Goal: Transaction & Acquisition: Purchase product/service

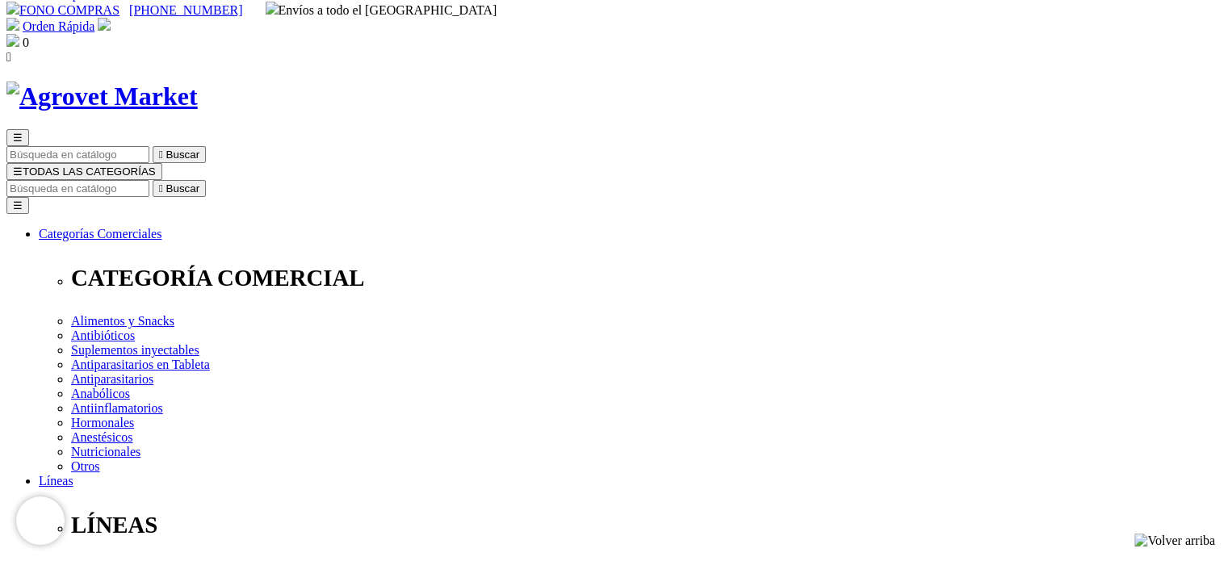
scroll to position [19, 0]
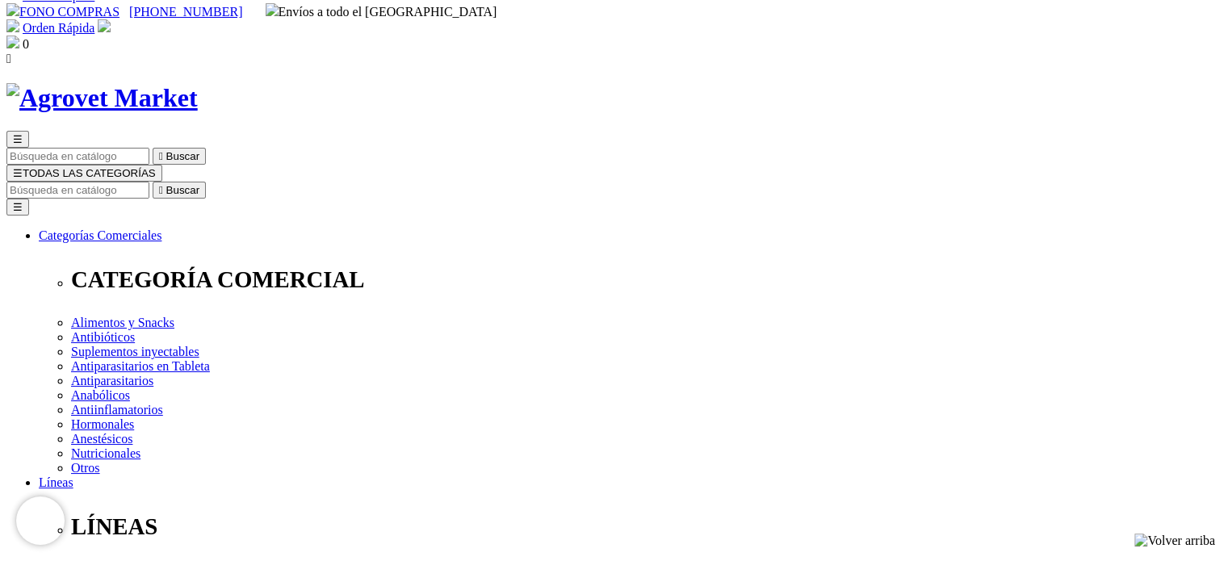
drag, startPoint x: 628, startPoint y: 191, endPoint x: 853, endPoint y: 192, distance: 224.5
copy h1 "Floraviva® 12 Cepas Pasta"
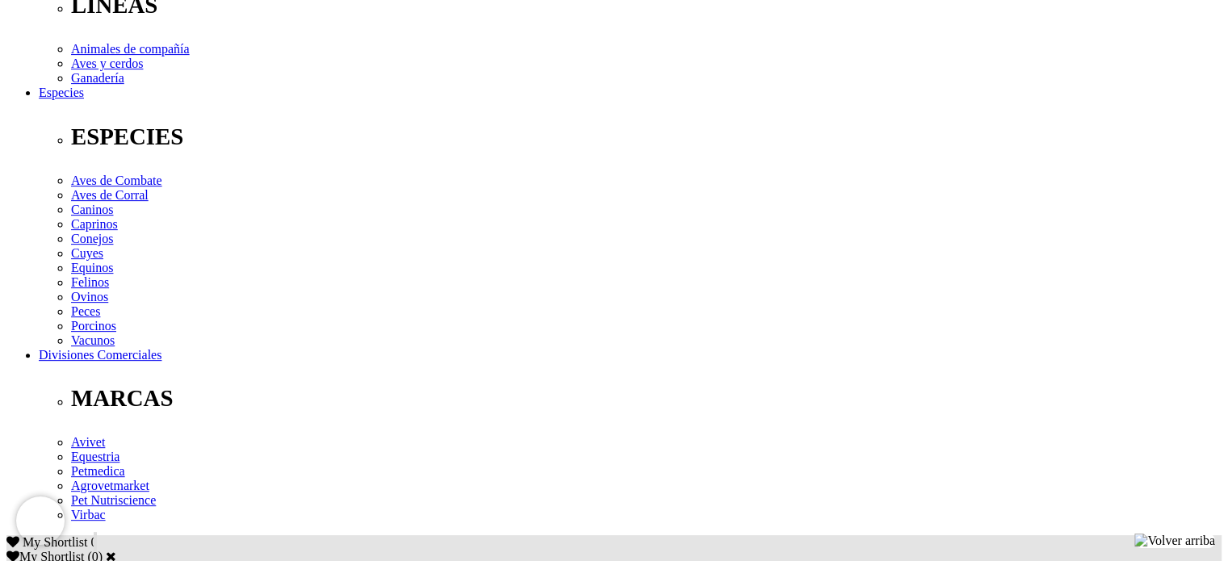
scroll to position [539, 0]
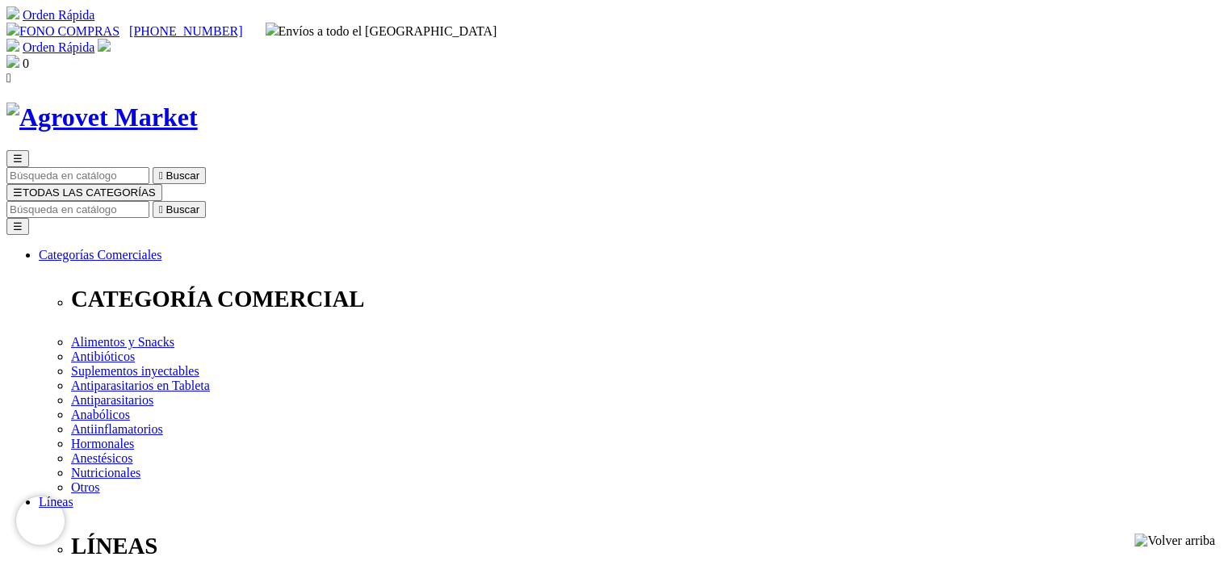
scroll to position [153, 0]
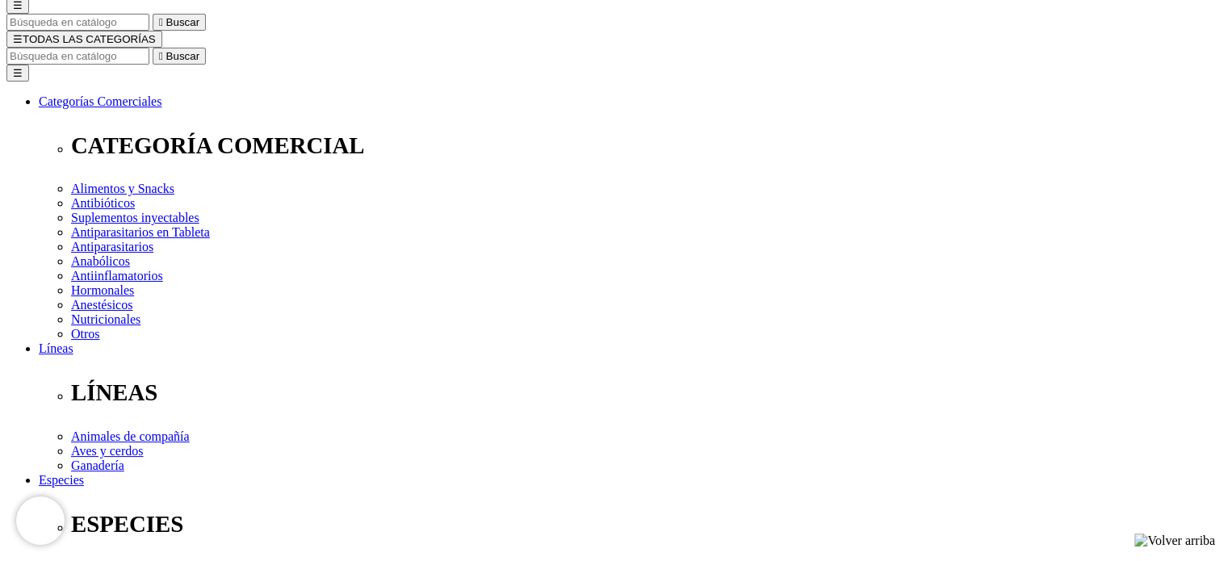
select select "84"
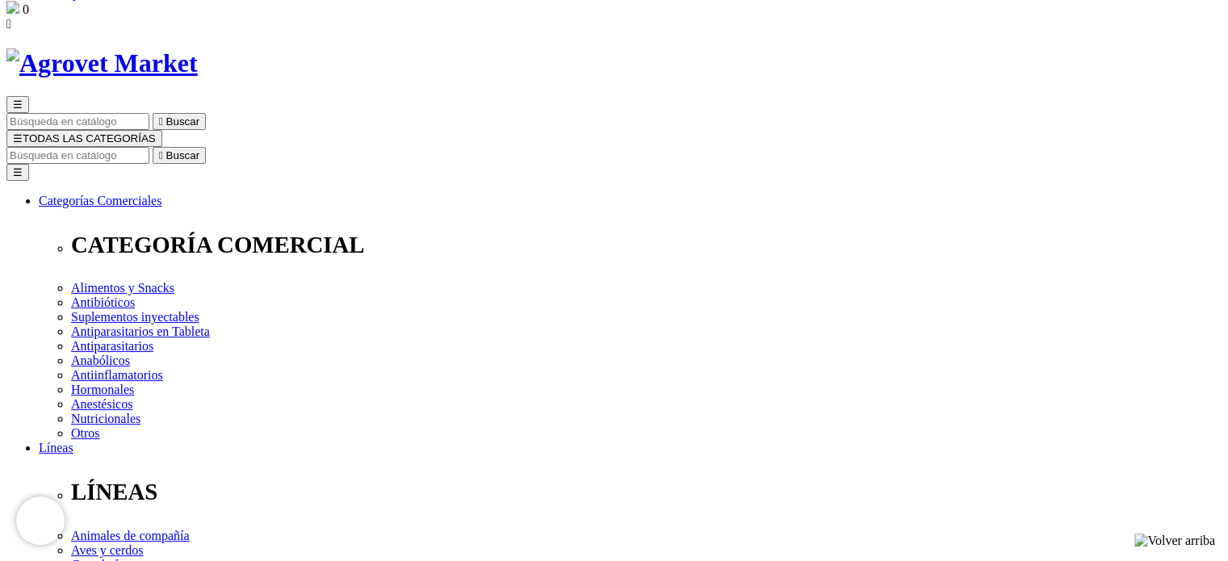
scroll to position [208, 0]
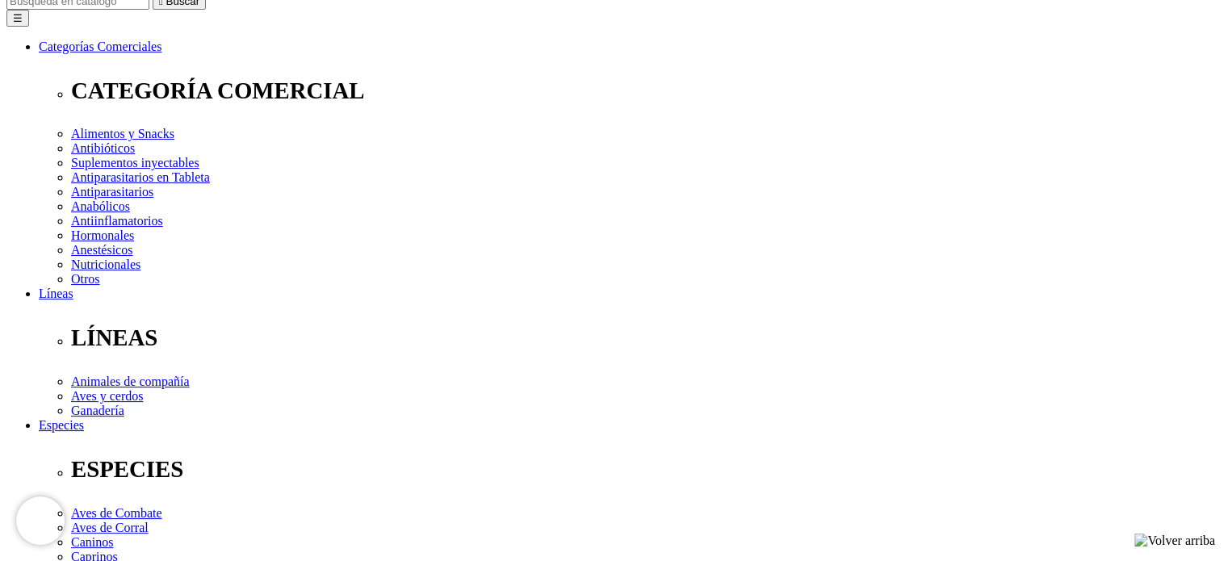
select select "84"
type input "2"
select select "84"
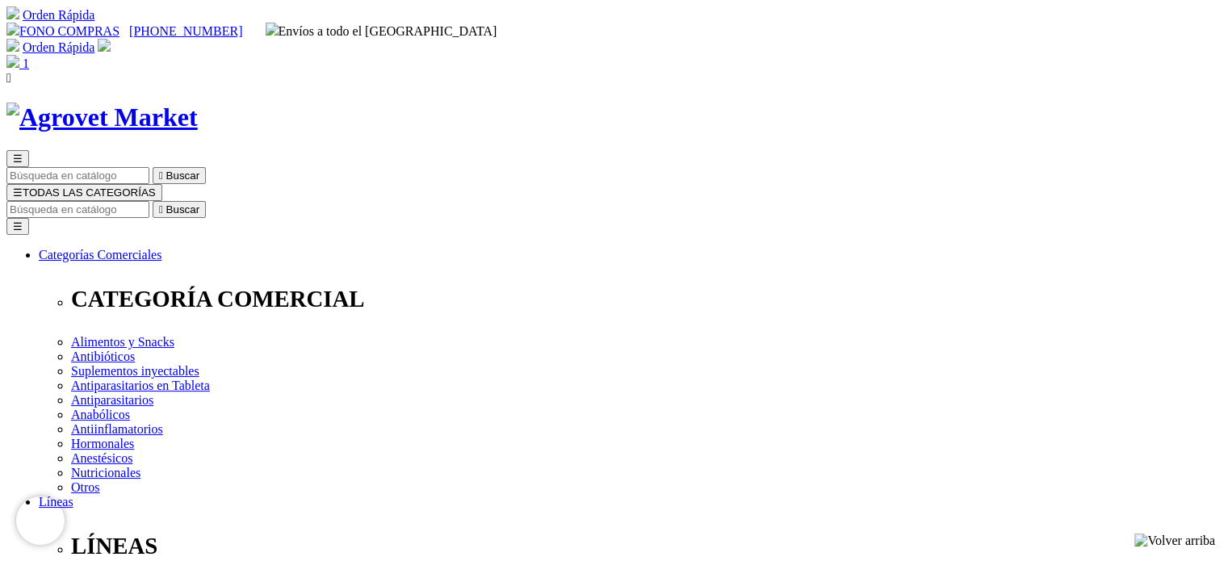
scroll to position [274, 0]
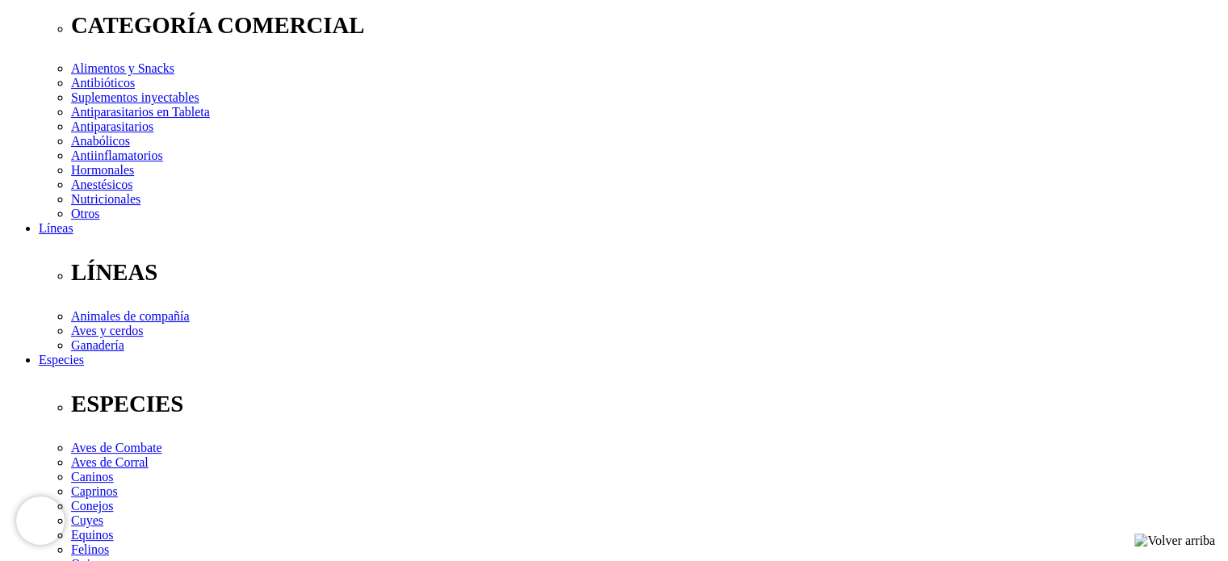
type input "1"
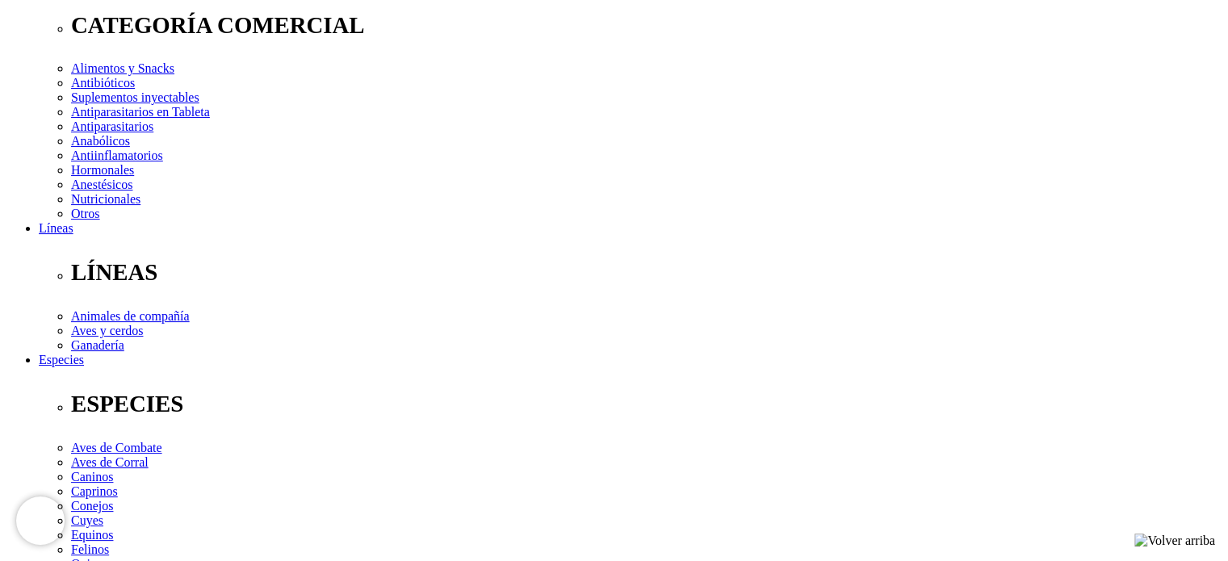
select select "84"
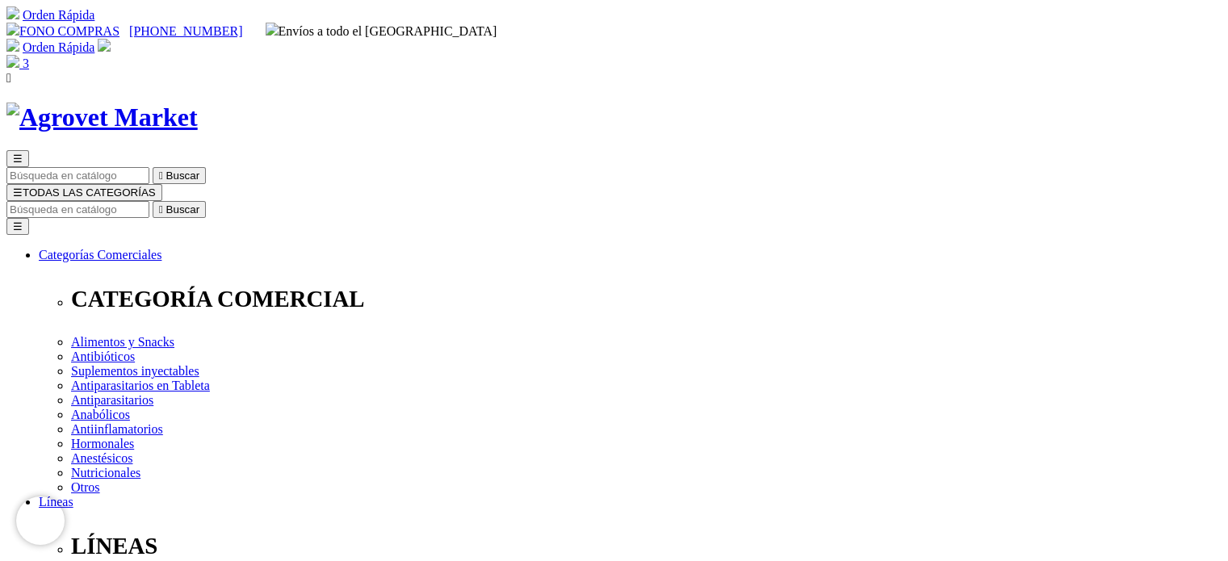
click at [19, 55] on img at bounding box center [12, 61] width 13 height 13
type input "2"
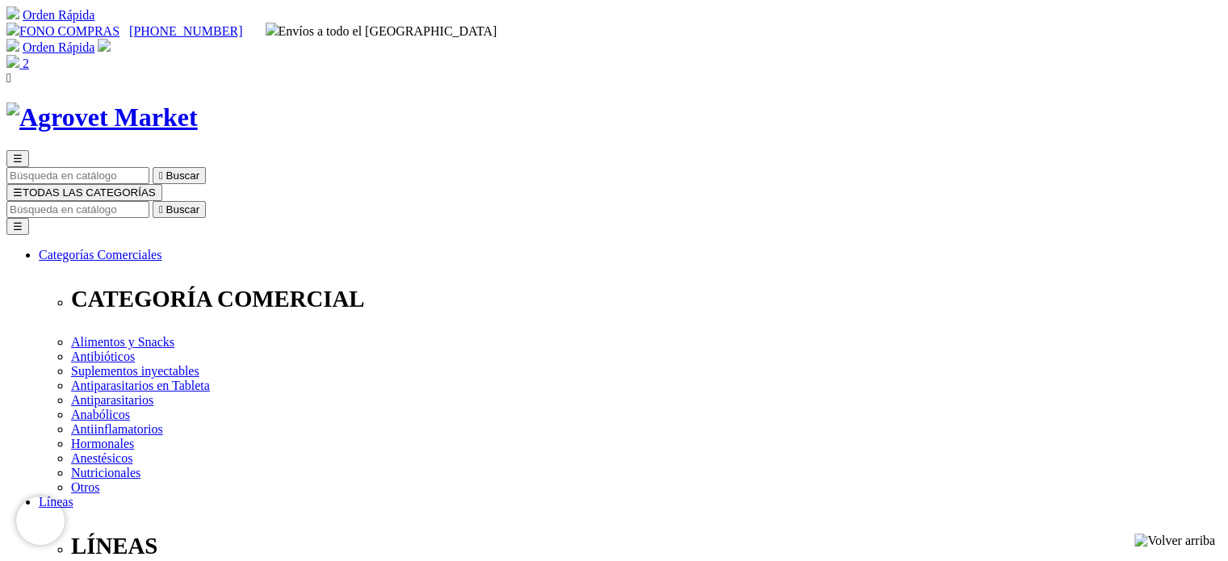
radio input "true"
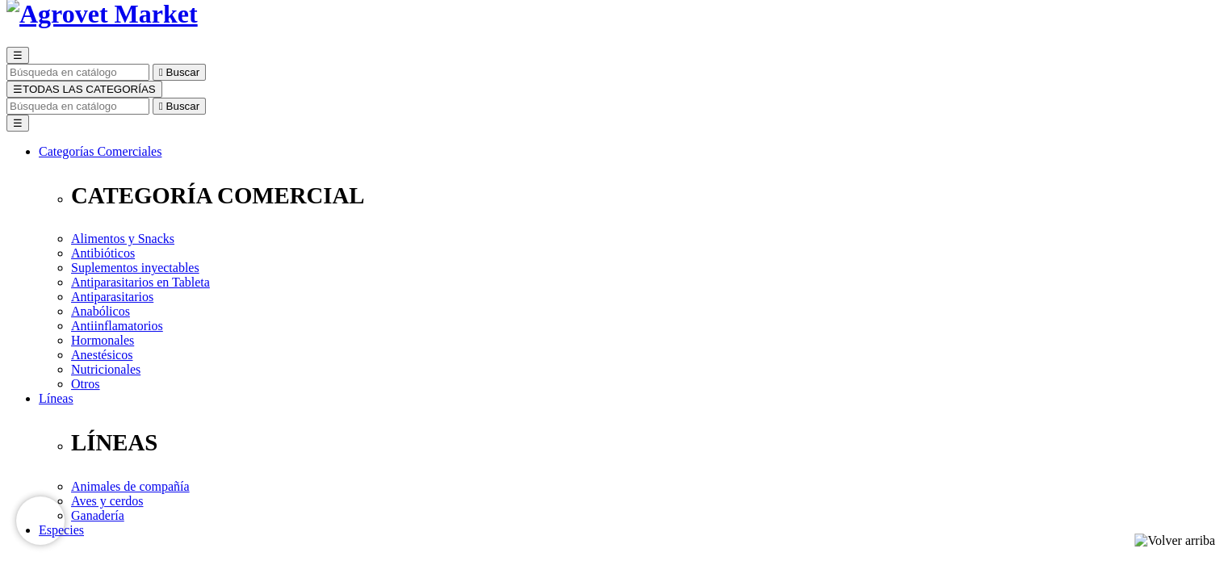
scroll to position [103, 0]
type input "CLAUDIA"
type input "Heudebert"
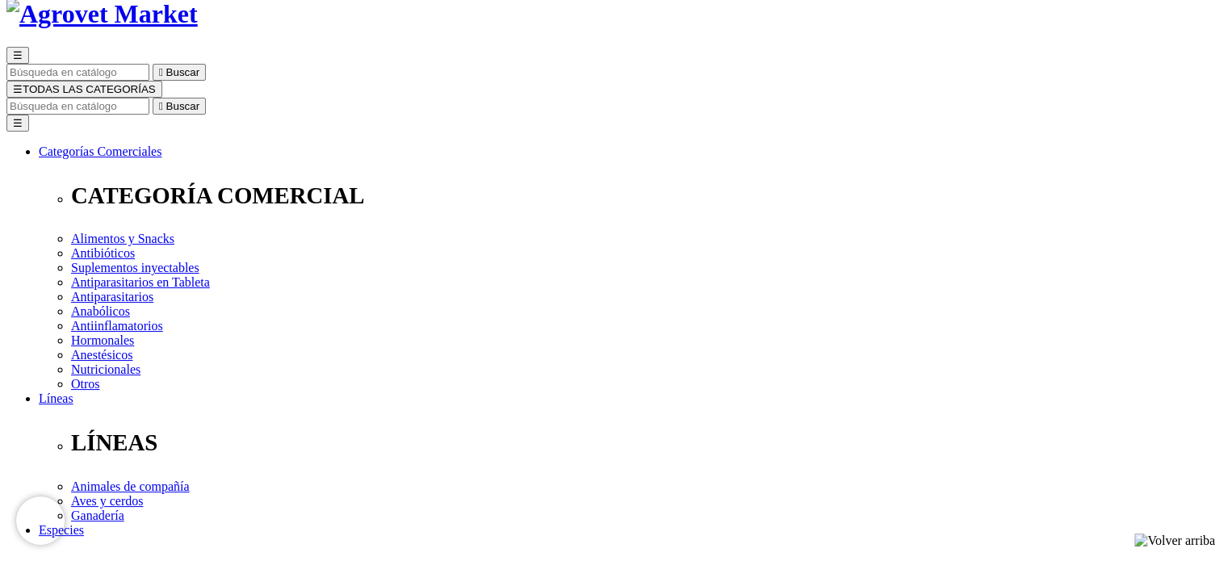
drag, startPoint x: 262, startPoint y: 323, endPoint x: 75, endPoint y: 312, distance: 186.8
type input "c"
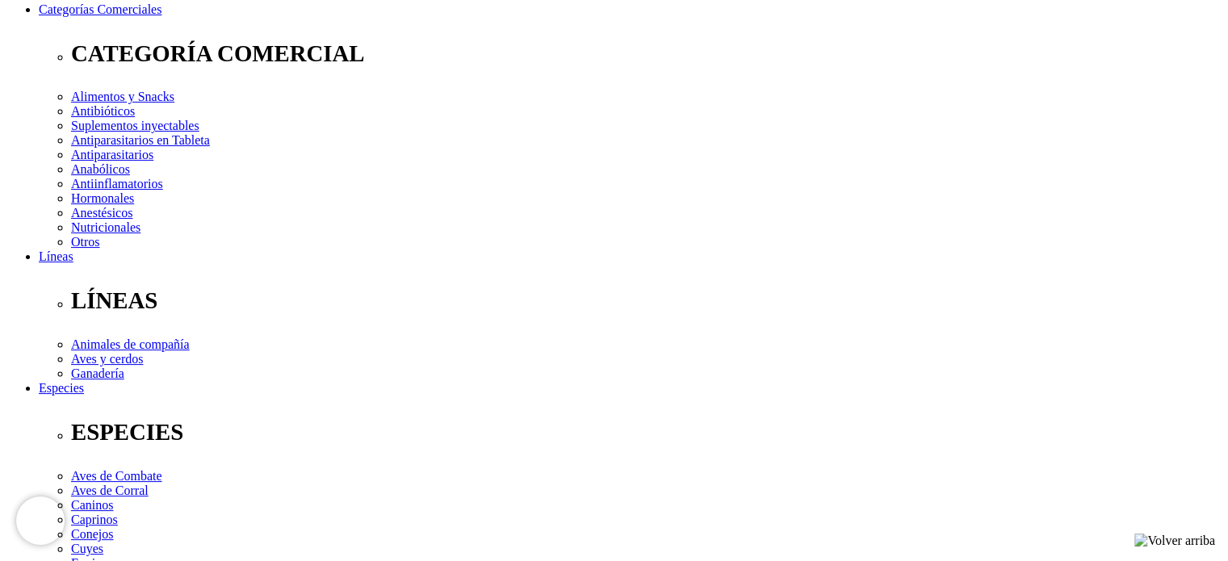
scroll to position [263, 0]
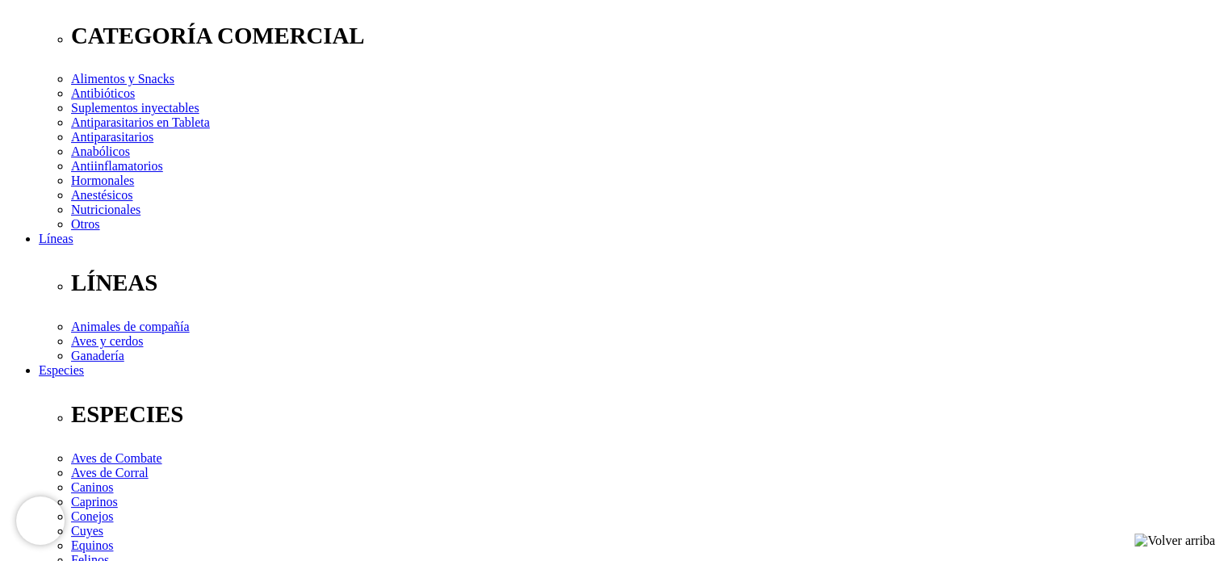
type input "[PERSON_NAME]"
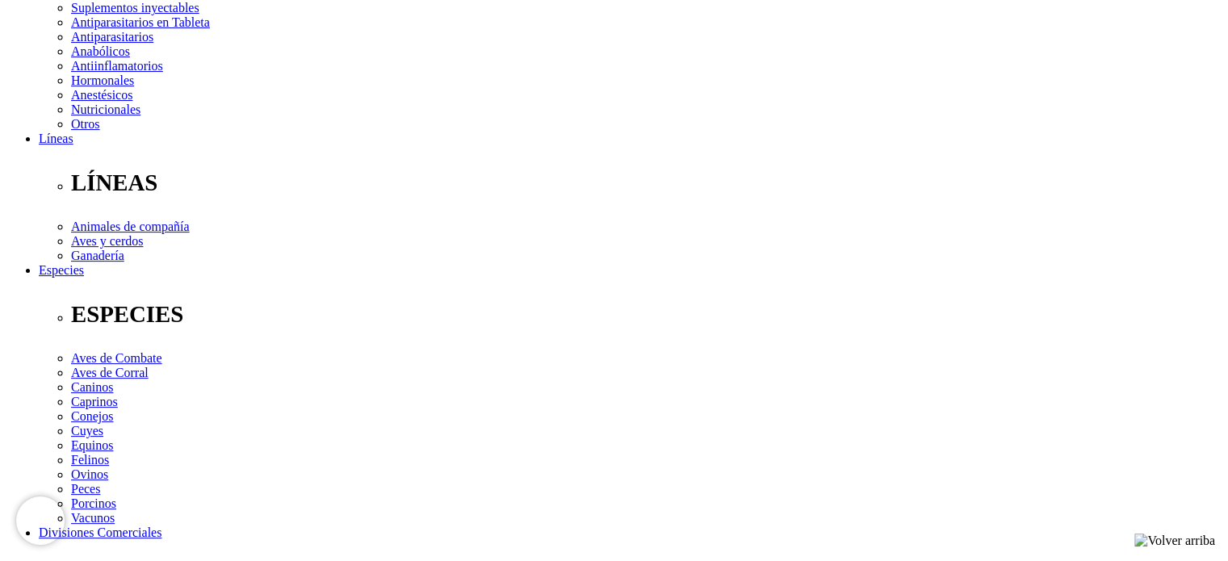
scroll to position [365, 0]
select select "DNI"
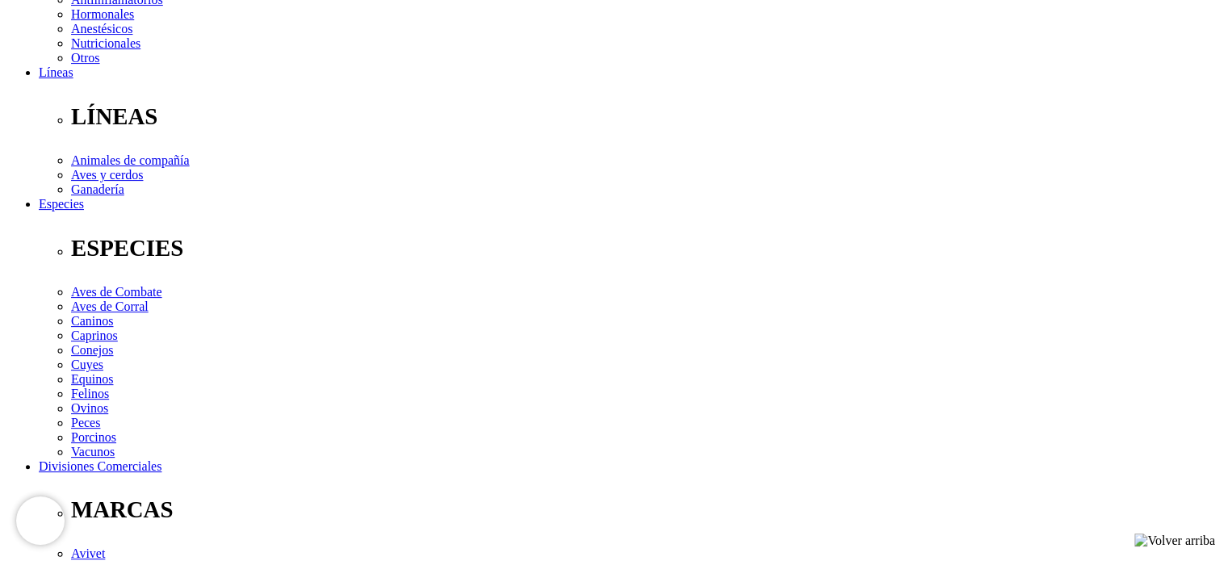
scroll to position [431, 0]
type input "47147348"
select select "Propietario_de_mascota"
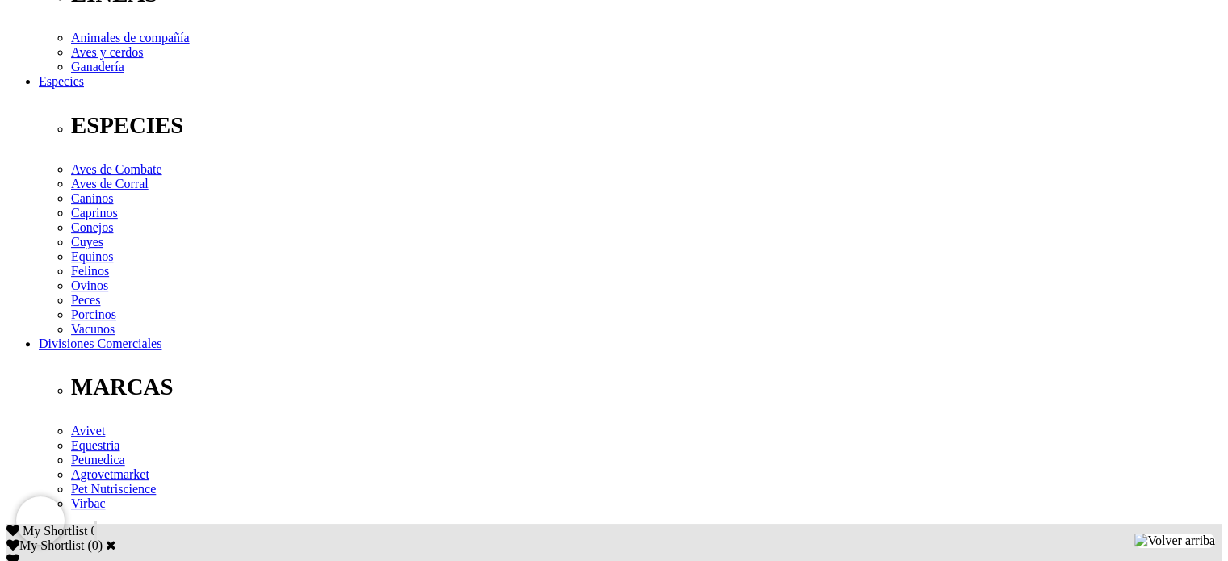
scroll to position [554, 0]
type input "cheudebert@hotmail.com"
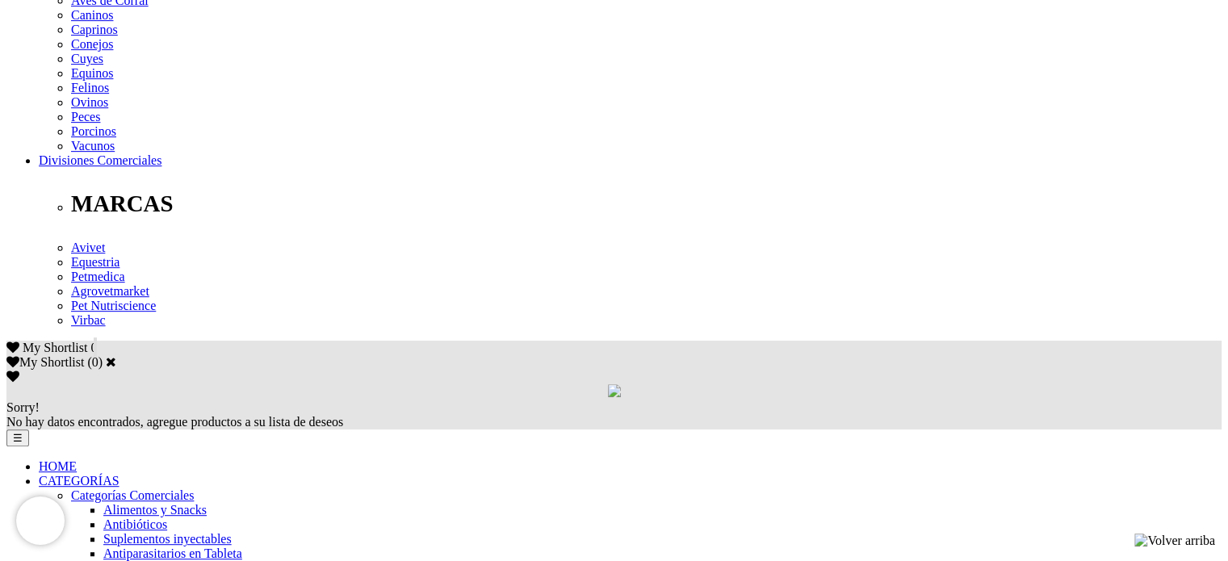
scroll to position [777, 0]
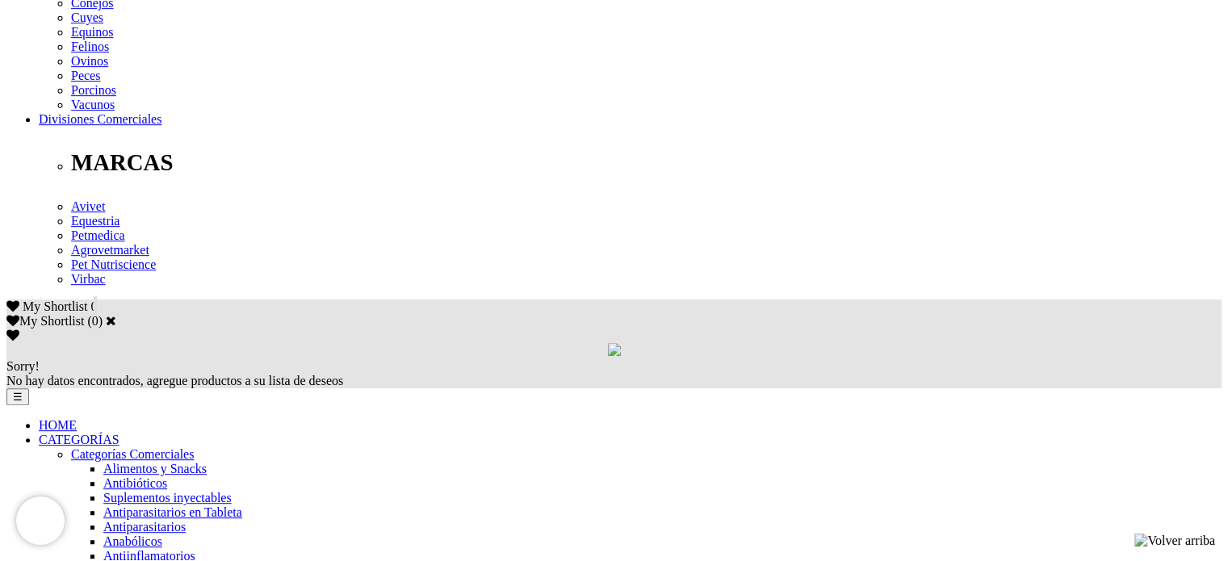
type input "06/08/1991"
checkbox input "true"
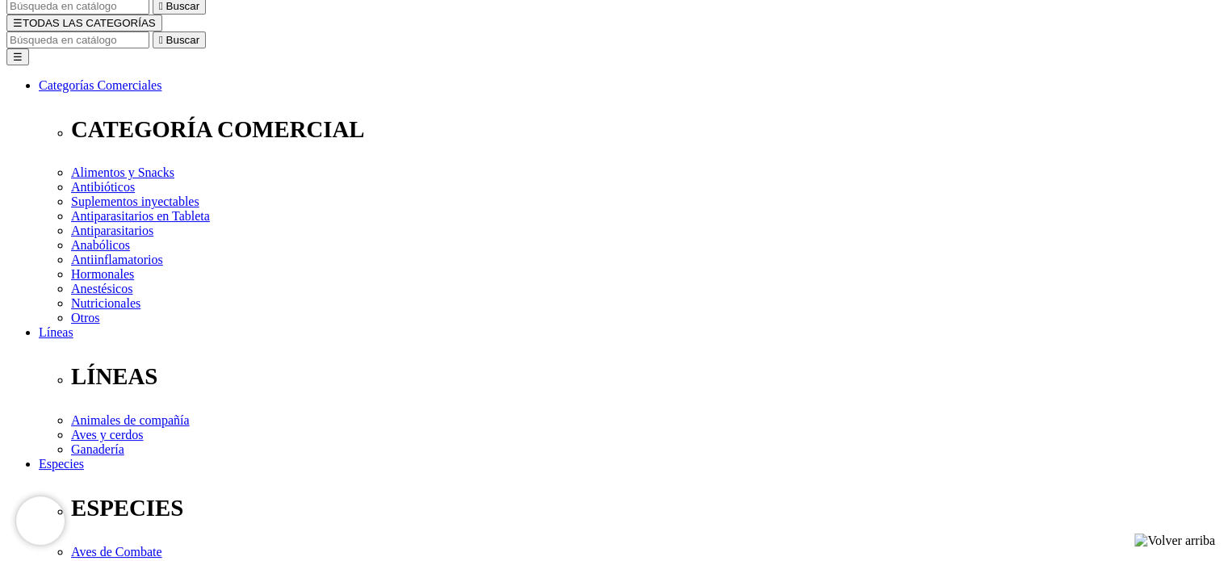
scroll to position [171, 0]
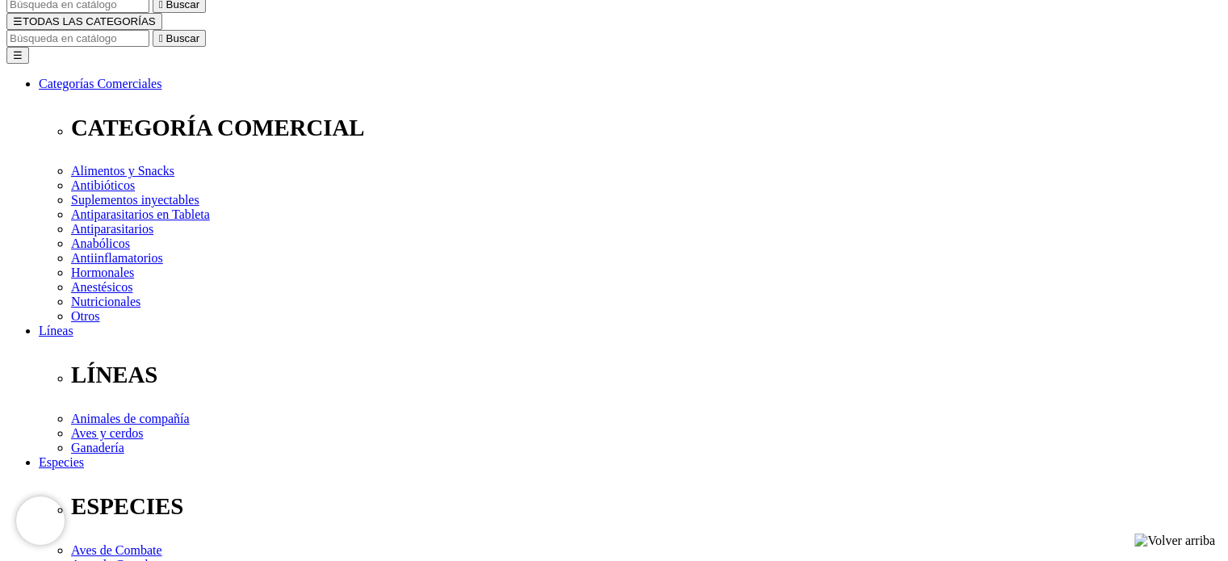
select select "LIMA"
select select
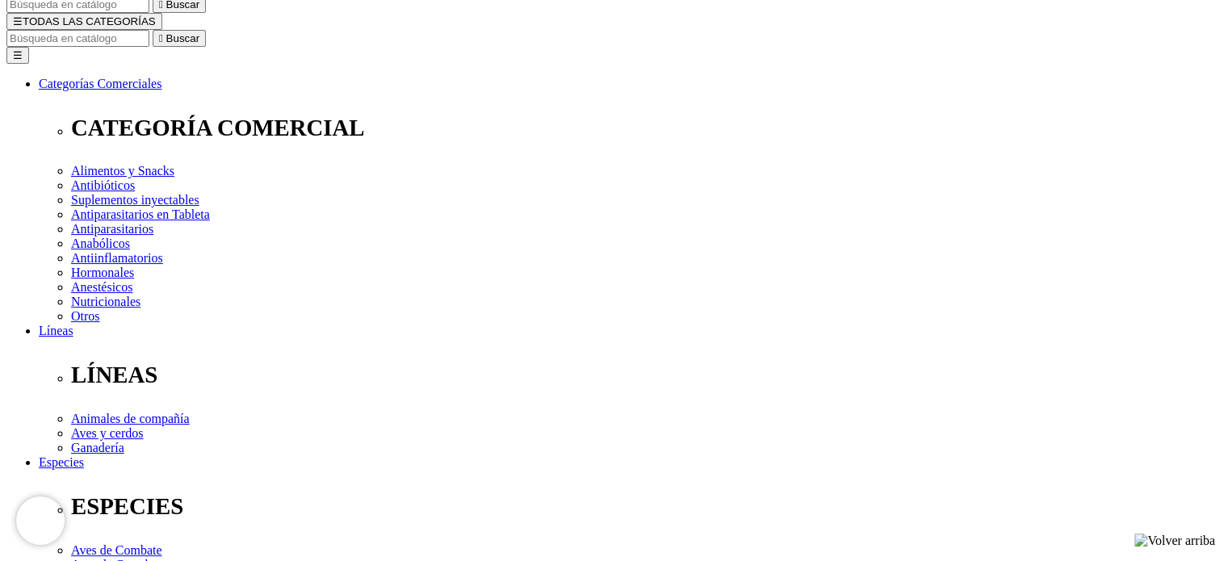
select select "3"
select select "95"
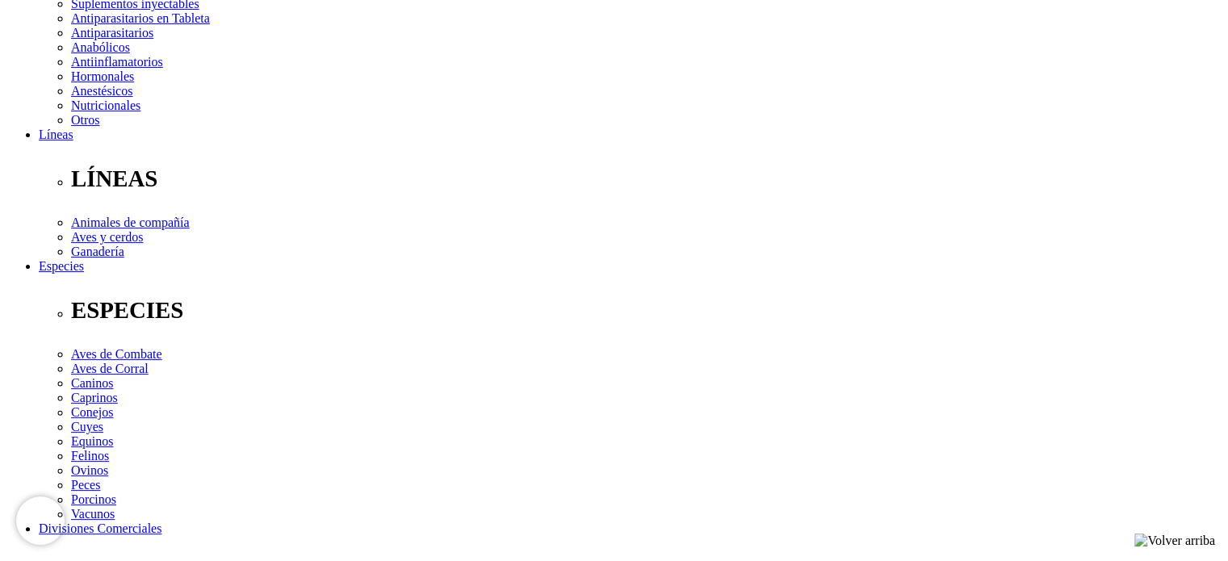
scroll to position [386, 0]
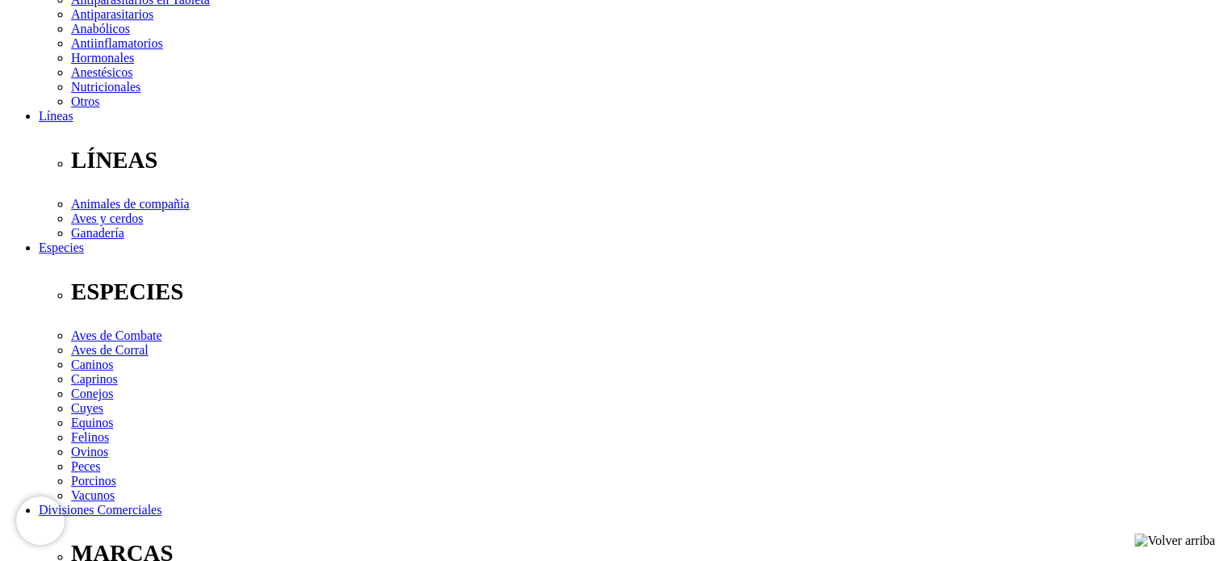
type input "Roma 241 dpto 502"
select select "Boleta"
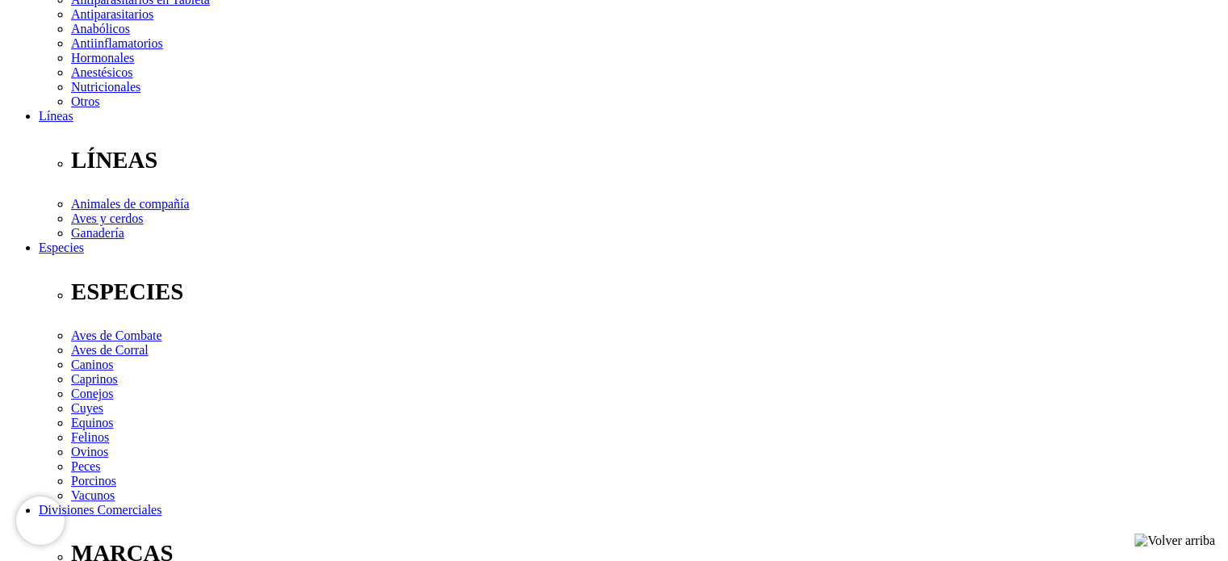
type input "987776097"
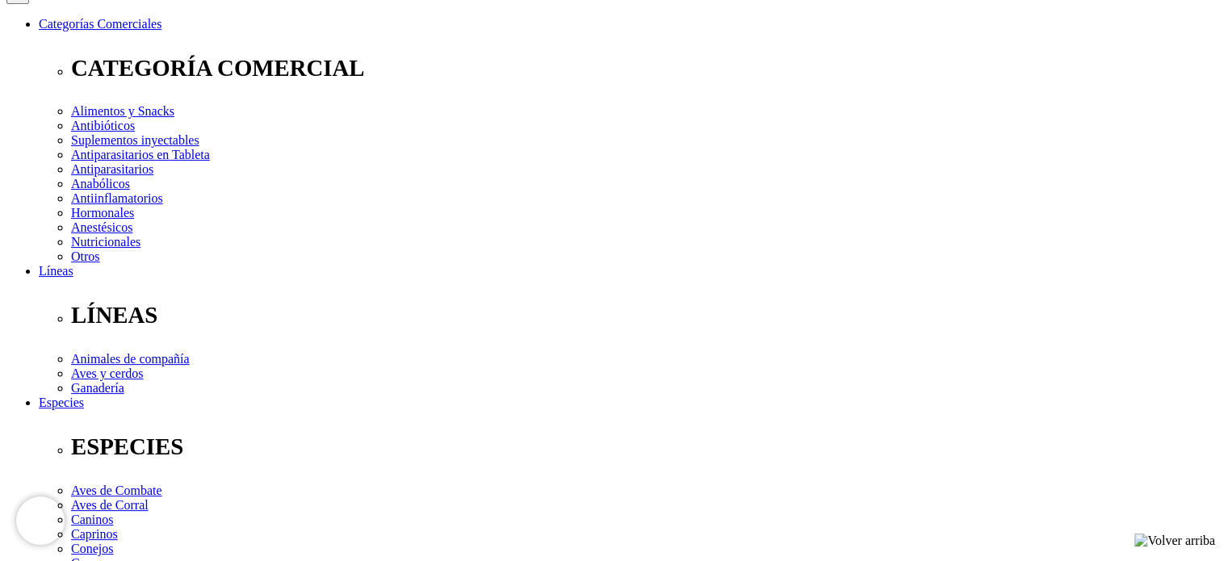
scroll to position [229, 0]
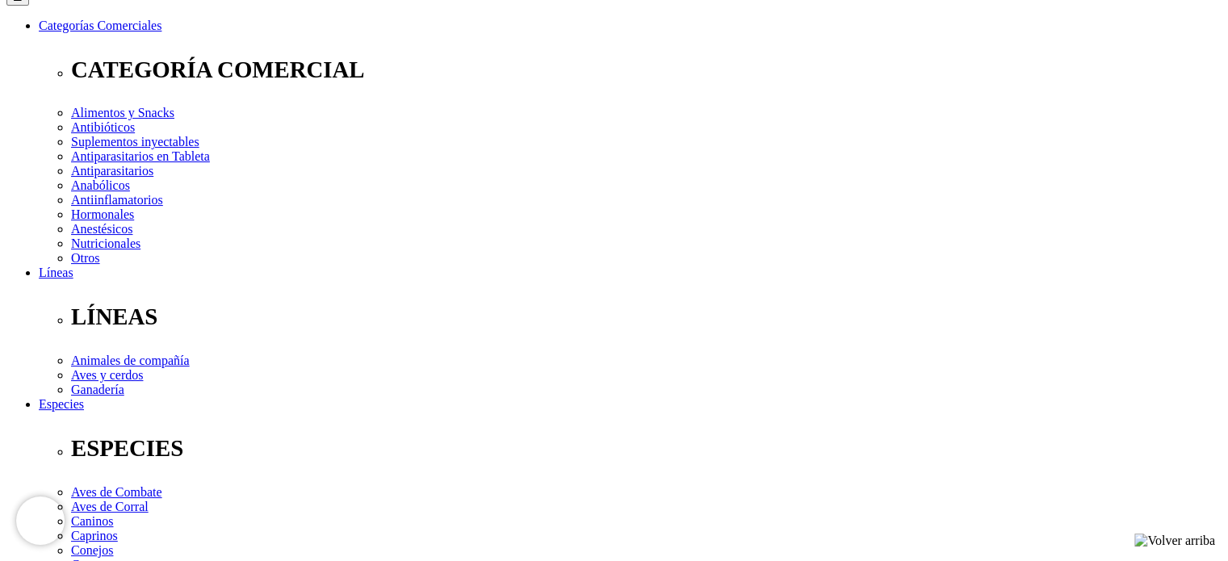
radio input "true"
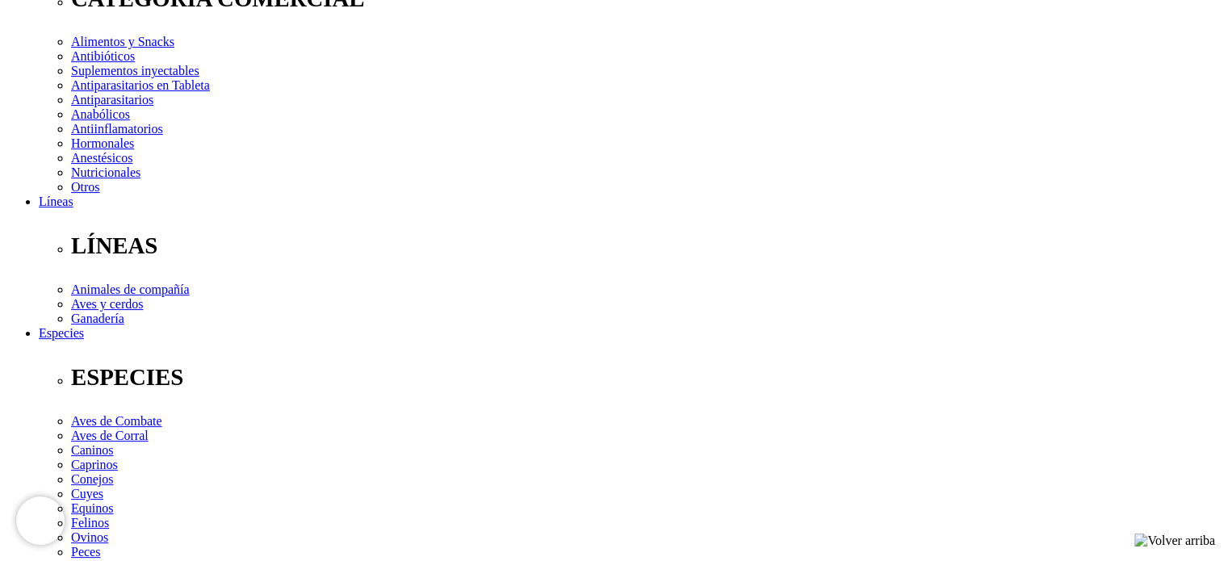
scroll to position [312, 0]
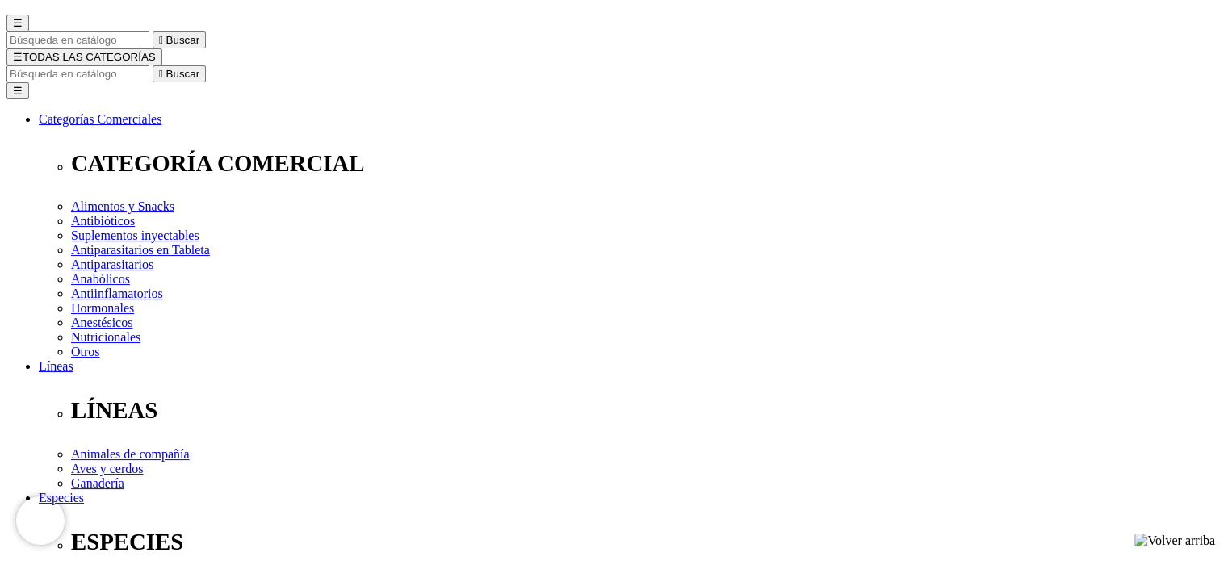
scroll to position [139, 0]
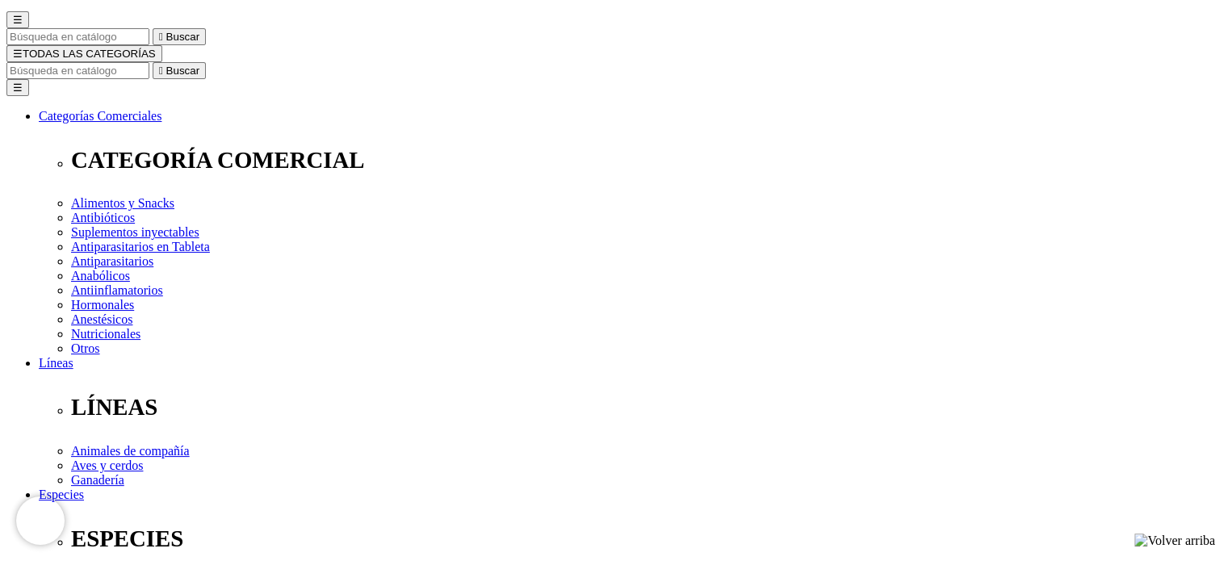
radio input "true"
checkbox input "true"
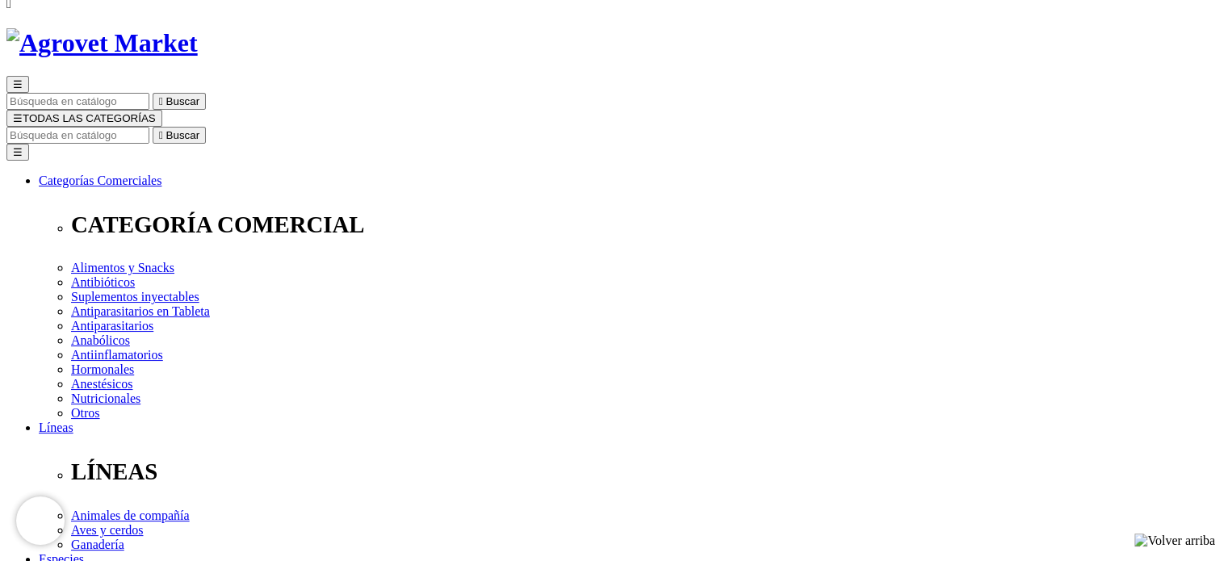
scroll to position [76, 0]
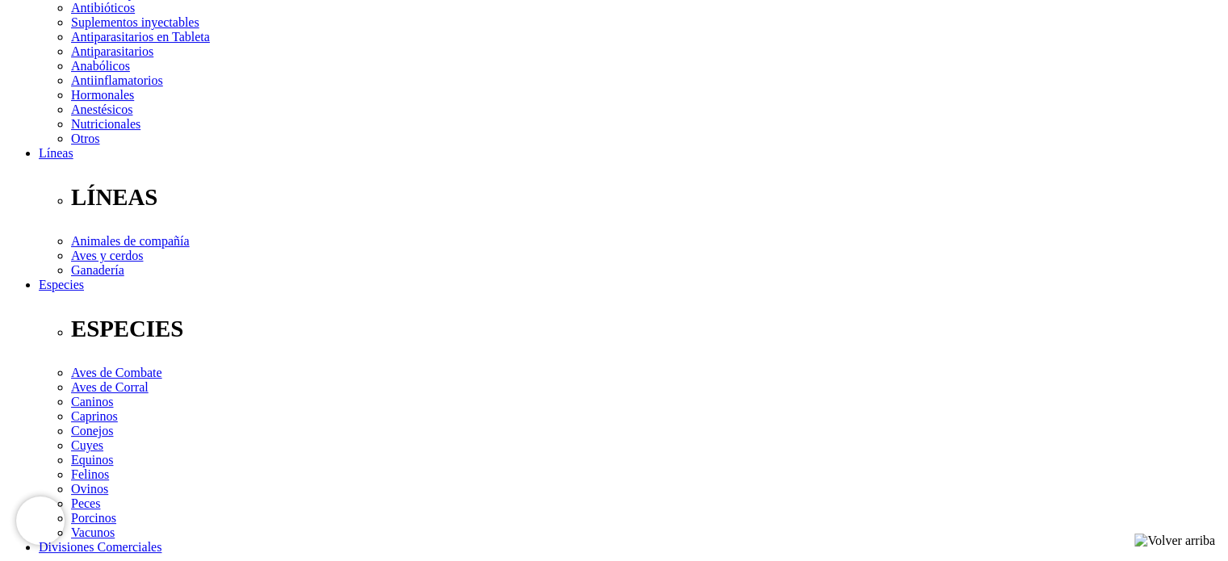
scroll to position [344, 0]
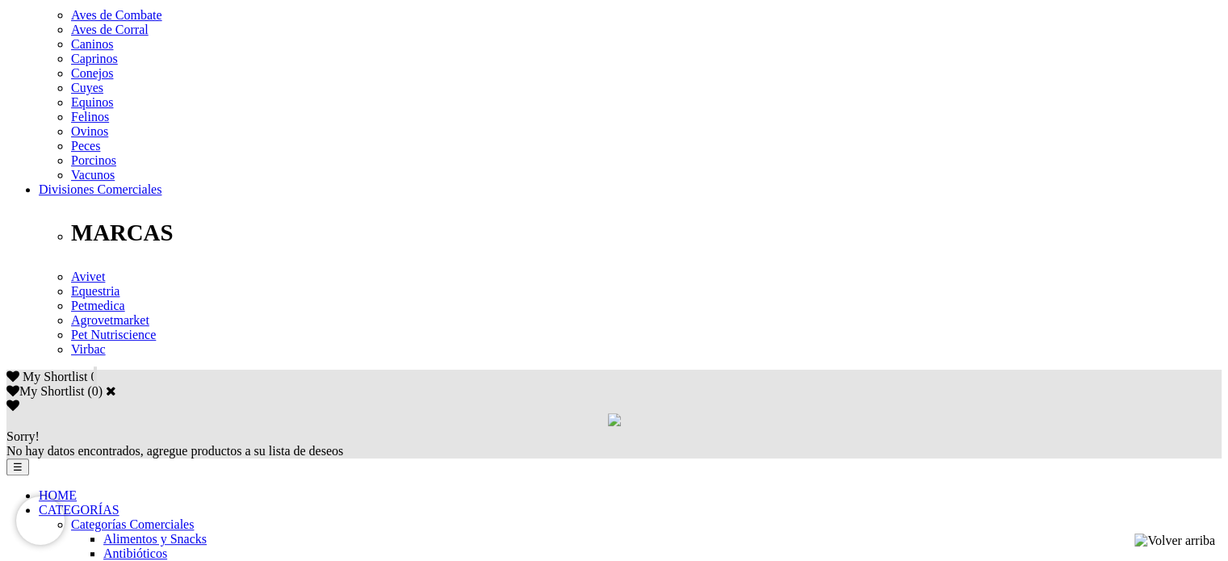
scroll to position [683, 0]
